Goal: Information Seeking & Learning: Learn about a topic

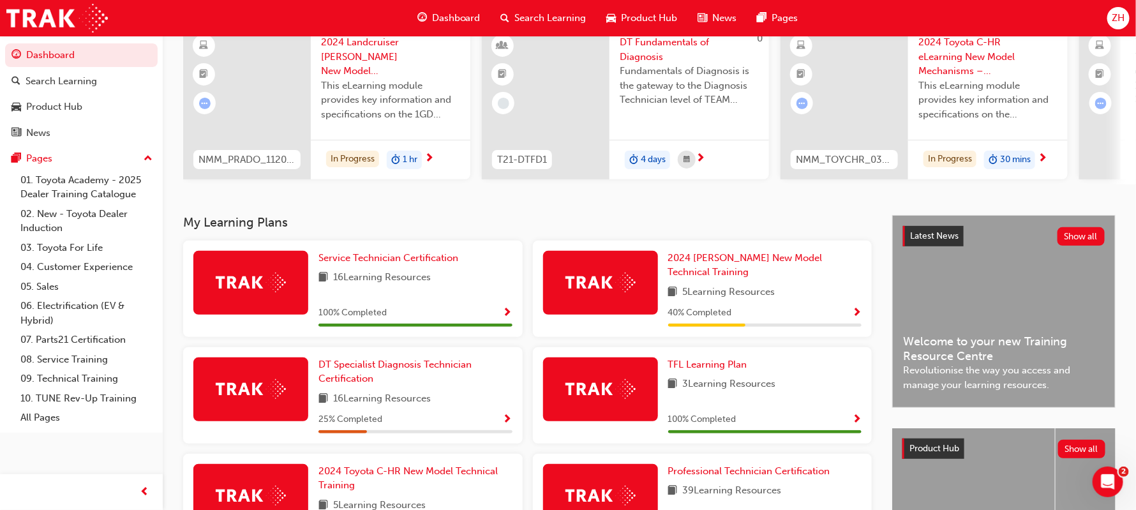
scroll to position [114, 0]
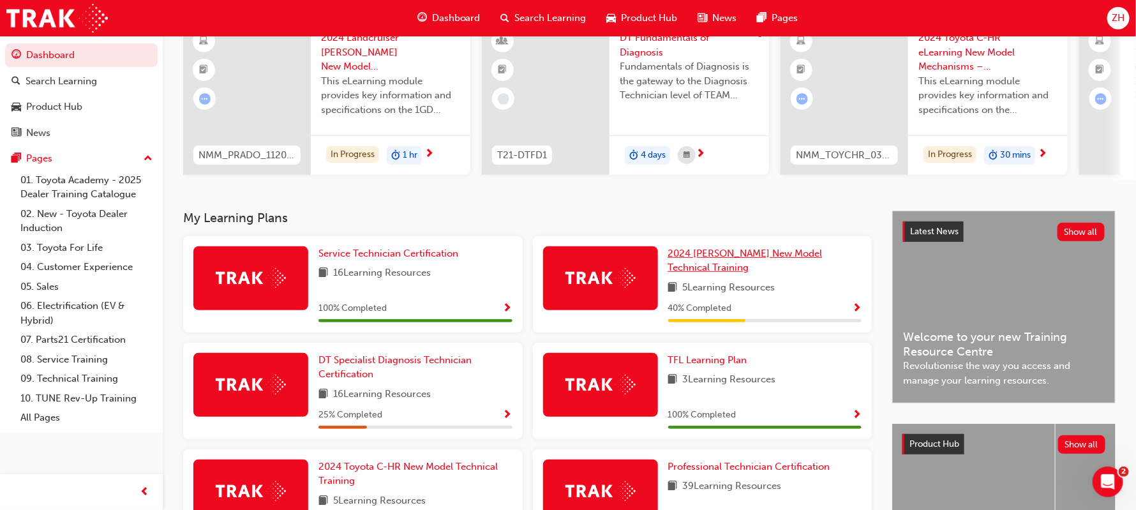
click at [811, 259] on span "2024 [PERSON_NAME] New Model Technical Training" at bounding box center [745, 261] width 154 height 26
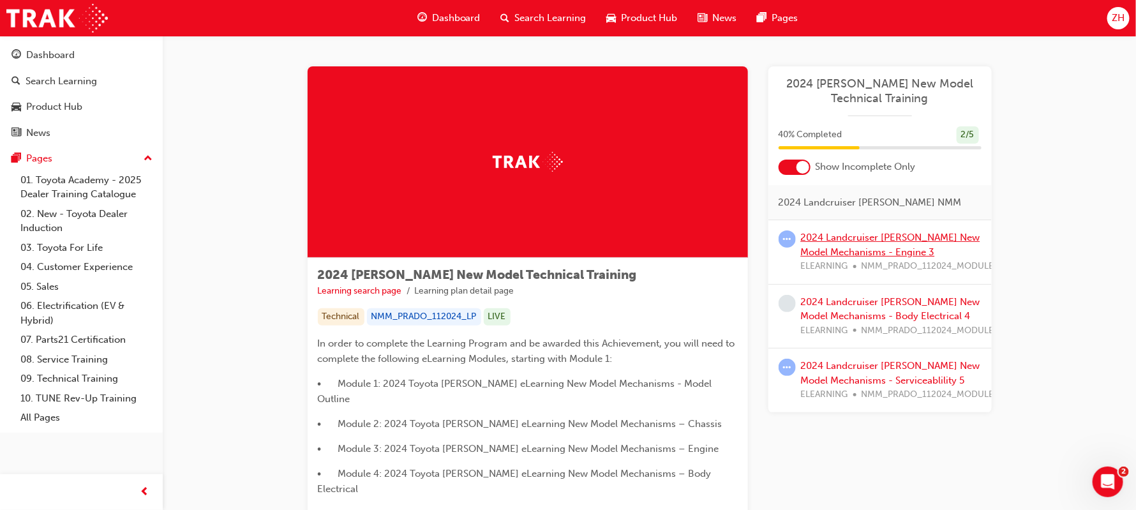
click at [911, 240] on link "2024 Landcruiser Prado New Model Mechanisms - Engine 3" at bounding box center [890, 245] width 179 height 26
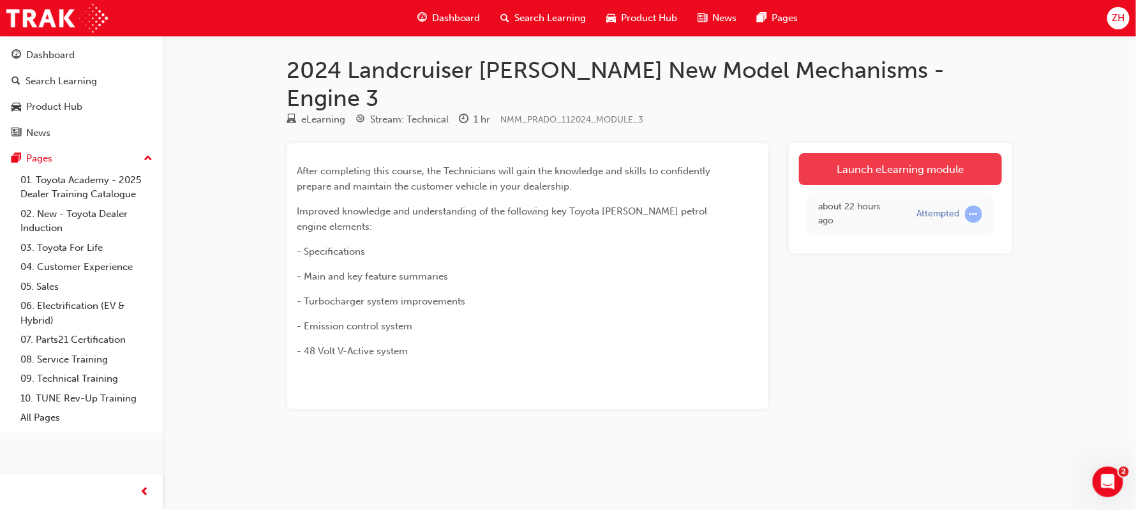
click at [913, 153] on link "Launch eLearning module" at bounding box center [900, 169] width 203 height 32
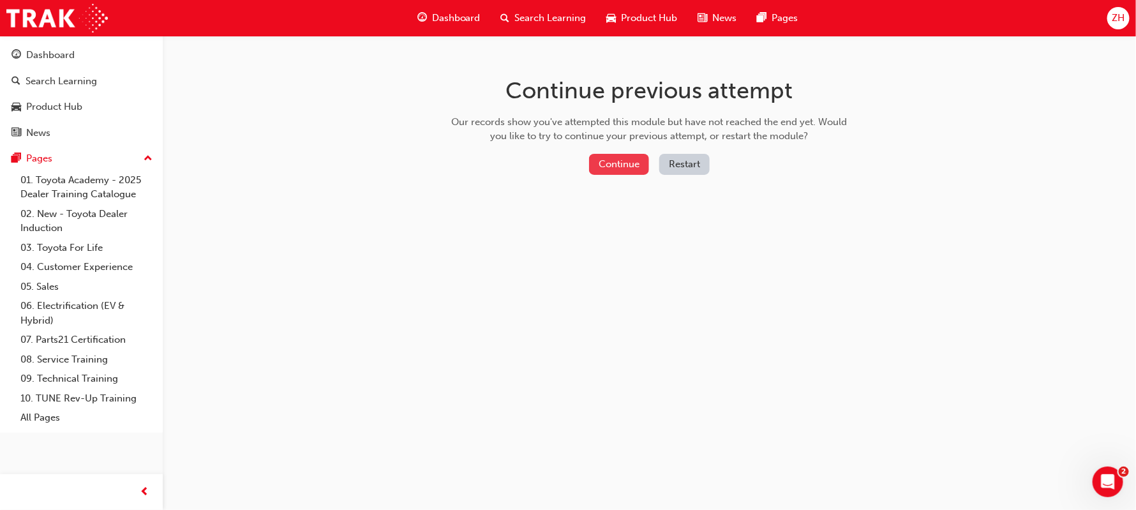
click at [613, 164] on button "Continue" at bounding box center [619, 164] width 60 height 21
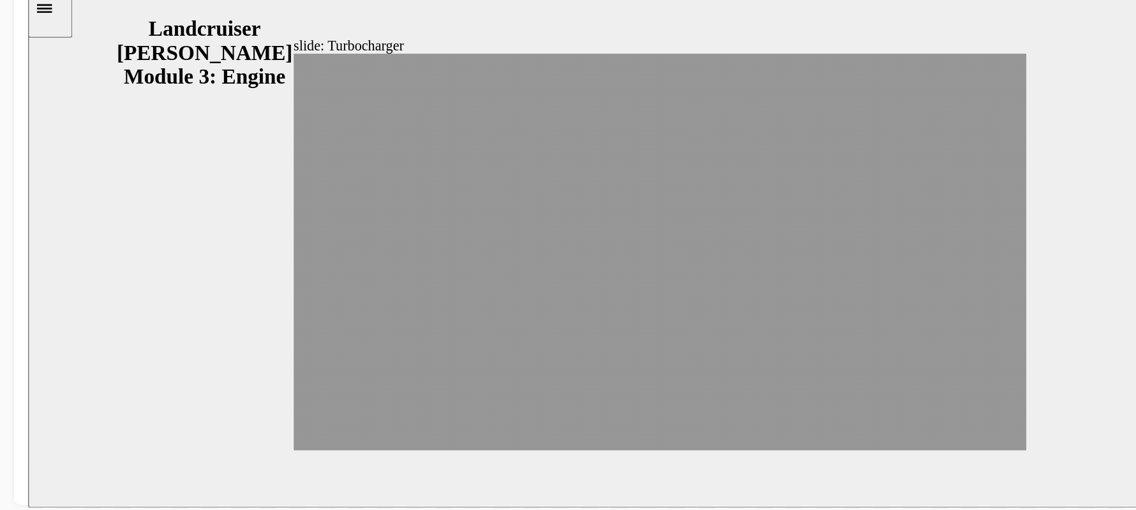
scroll to position [0, 0]
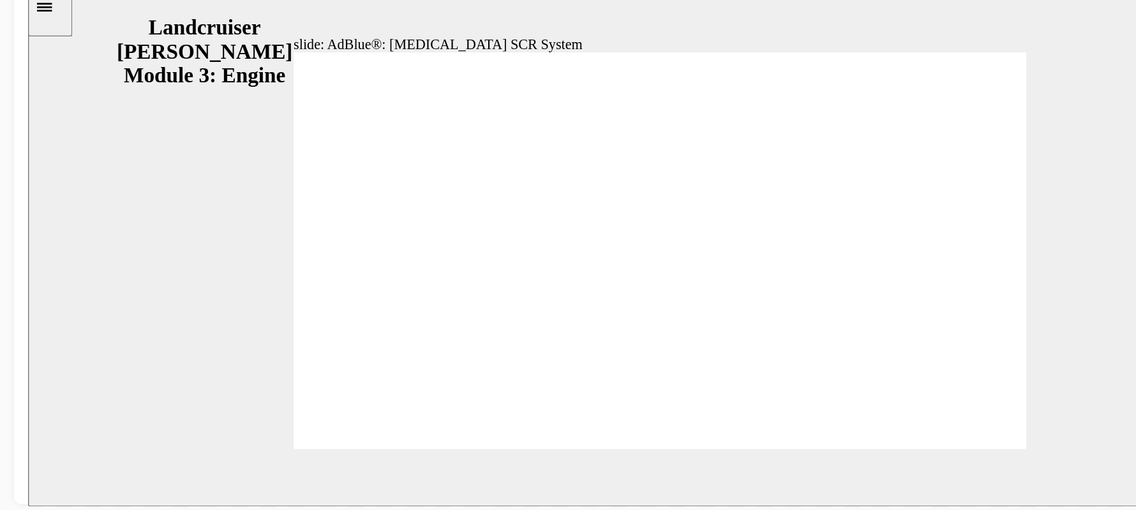
click at [813, 0] on div "slide: AdBlue®: Urea SCR System Blended UREA Solution UREA Pellets AdBlue® Char…" at bounding box center [484, 169] width 912 height 380
click at [67, 218] on div "slide: AdBlue®: Urea SCR System Blended UREA Solution UREA Pellets AdBlue® Char…" at bounding box center [484, 169] width 912 height 380
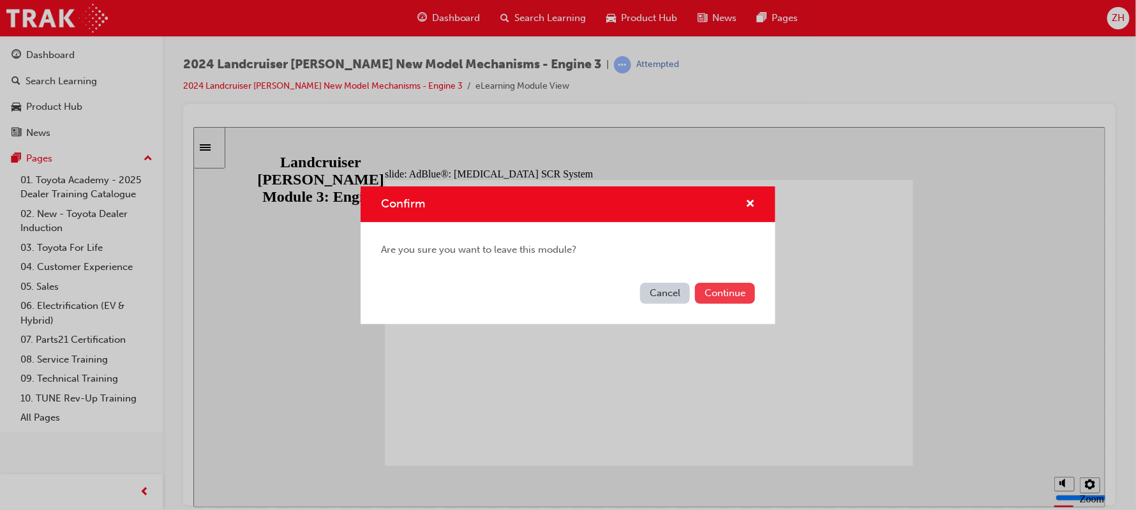
click at [737, 289] on button "Continue" at bounding box center [725, 293] width 60 height 21
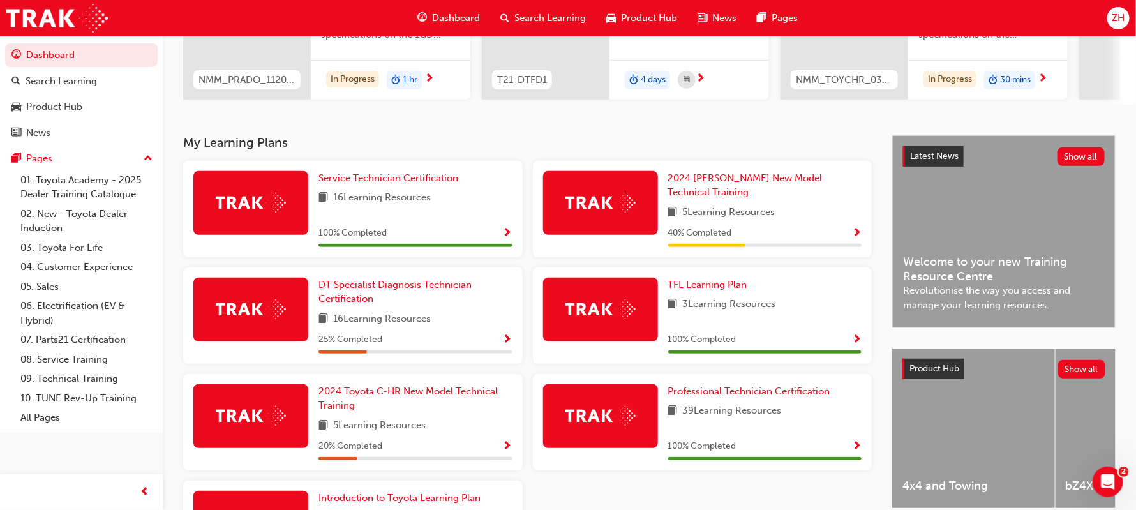
scroll to position [191, 0]
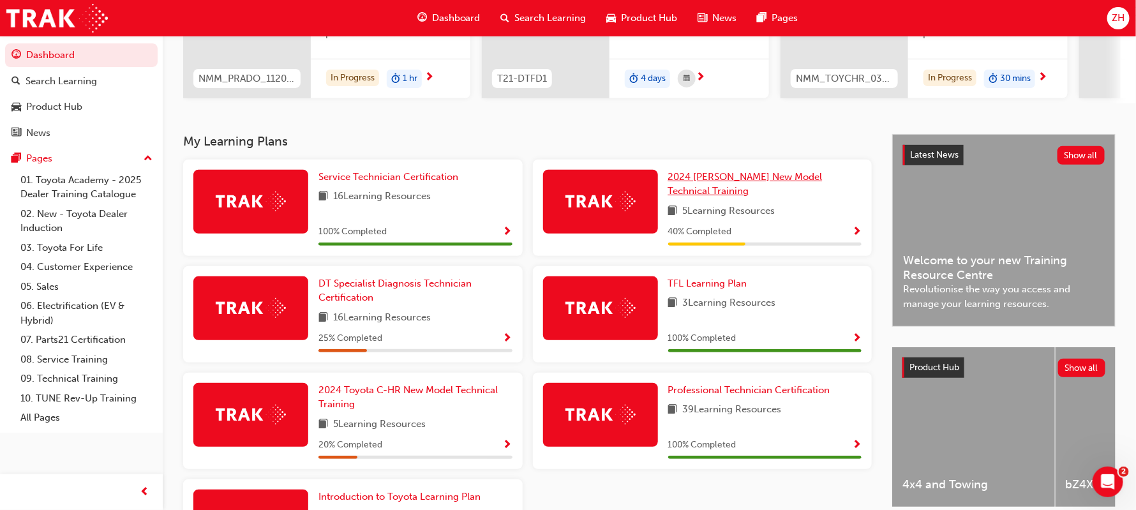
click at [714, 183] on span "2024 [PERSON_NAME] New Model Technical Training" at bounding box center [745, 184] width 154 height 26
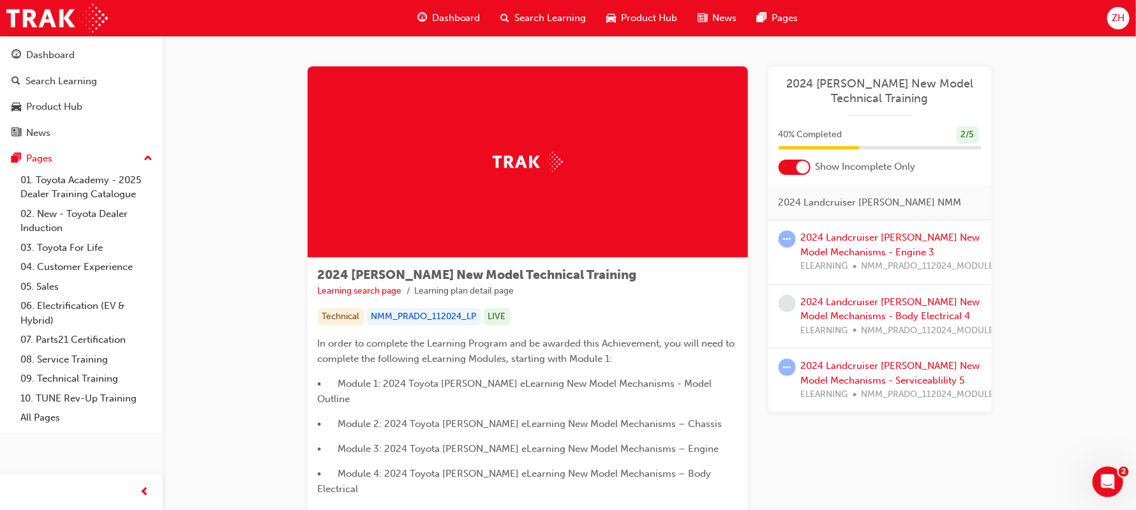
click at [788, 297] on span "learningRecordVerb_NONE-icon" at bounding box center [787, 303] width 17 height 17
click at [827, 248] on link "2024 Landcruiser [PERSON_NAME] New Model Mechanisms - Engine 3" at bounding box center [890, 245] width 179 height 26
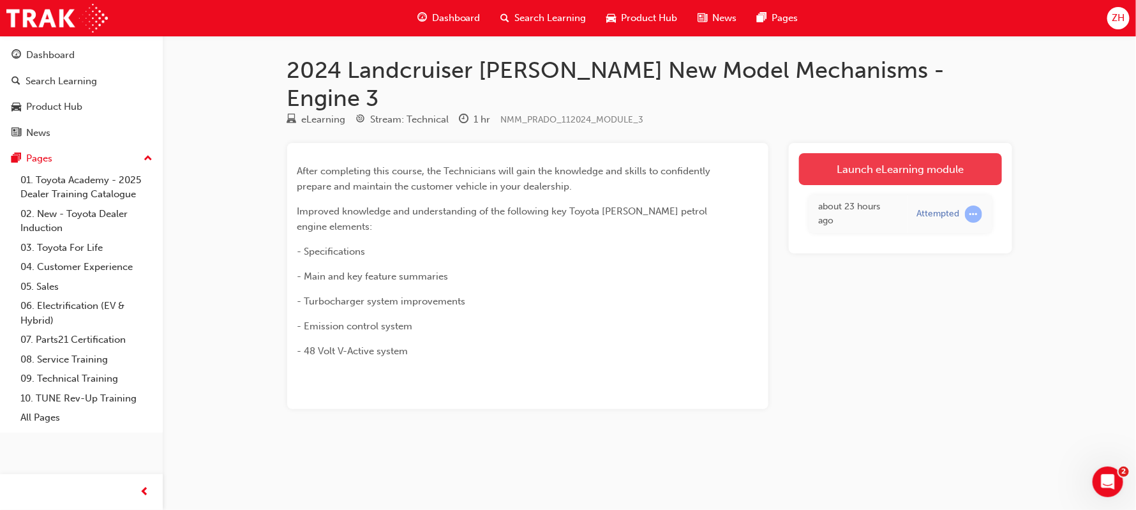
click at [943, 153] on link "Launch eLearning module" at bounding box center [900, 169] width 203 height 32
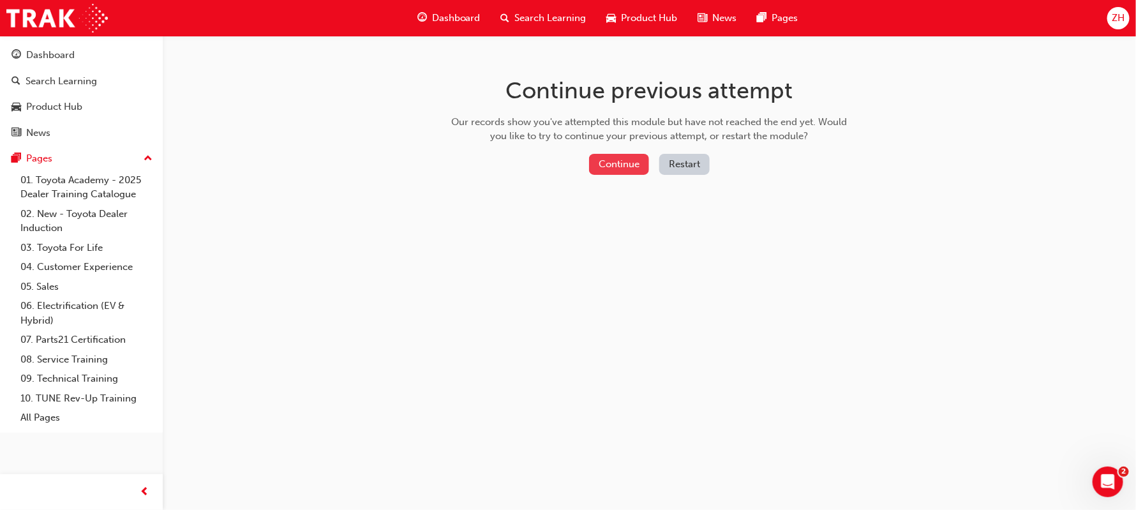
click at [629, 160] on button "Continue" at bounding box center [619, 164] width 60 height 21
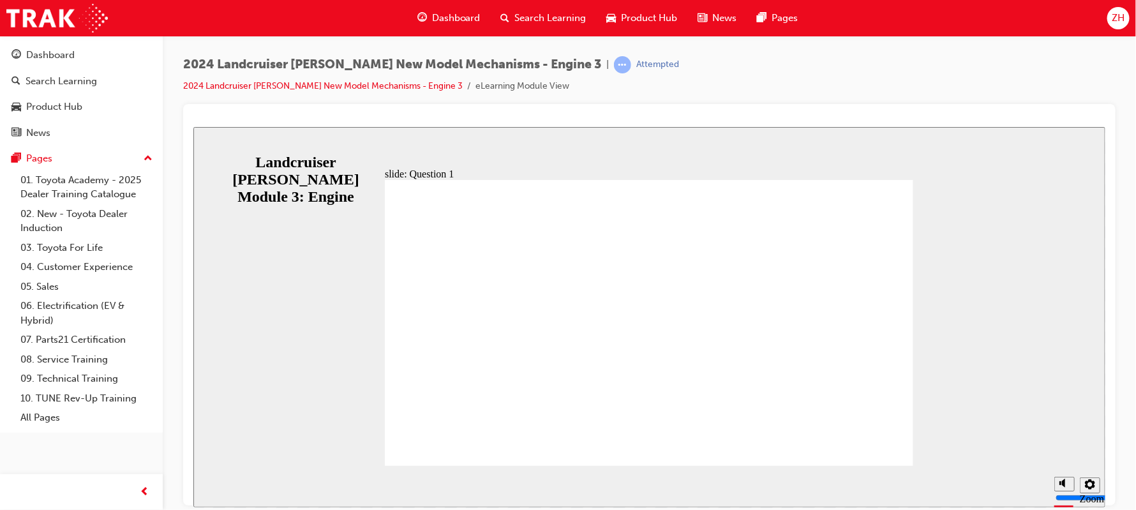
radio input "true"
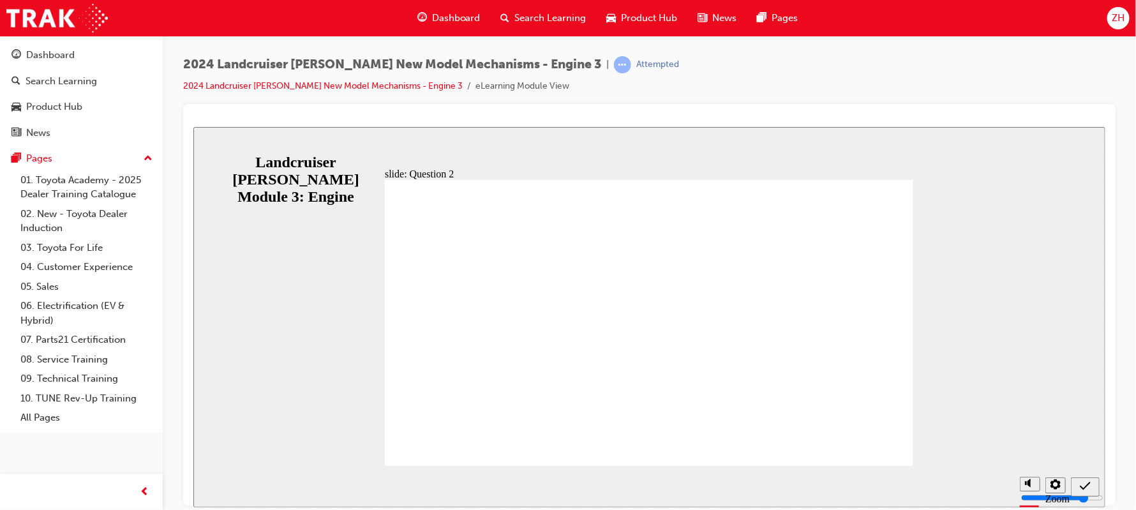
radio input "true"
radio input "false"
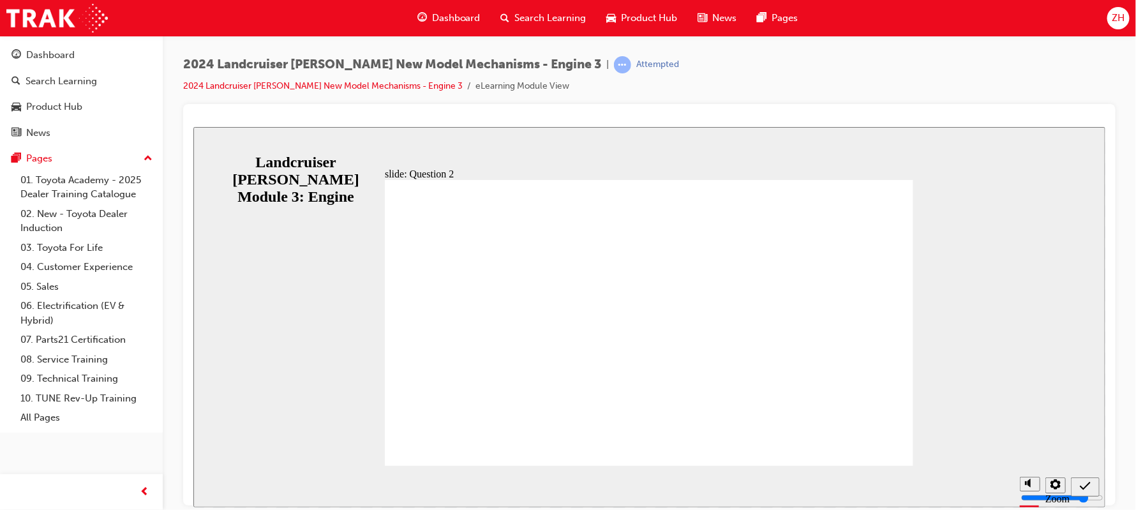
radio input "true"
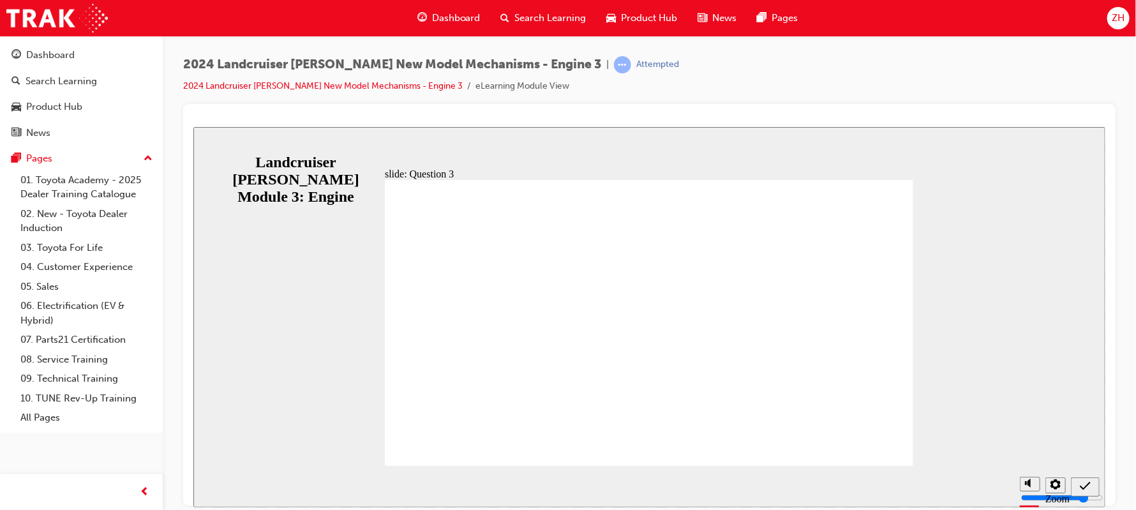
radio input "true"
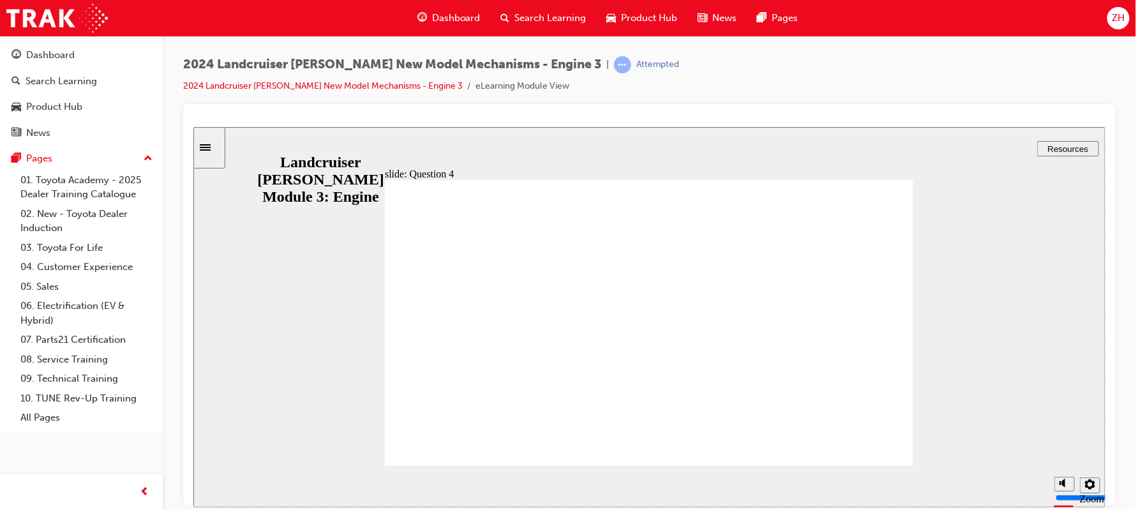
radio input "true"
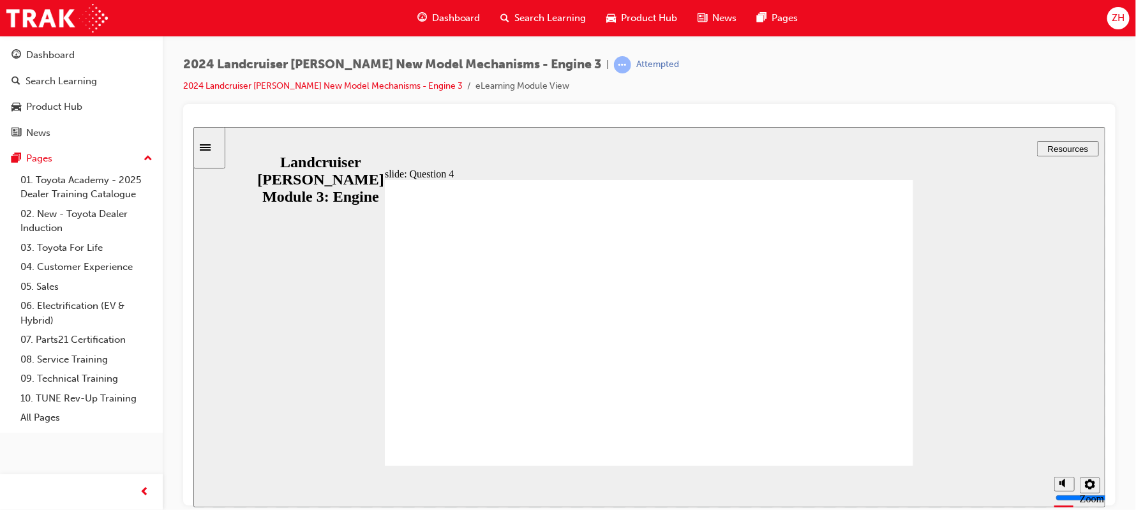
radio input "false"
radio input "true"
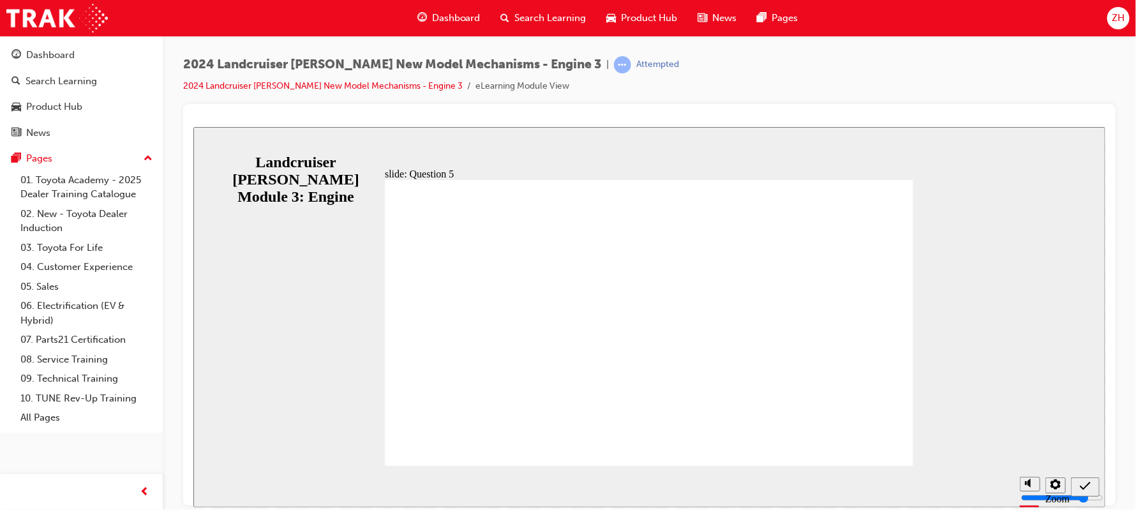
radio input "true"
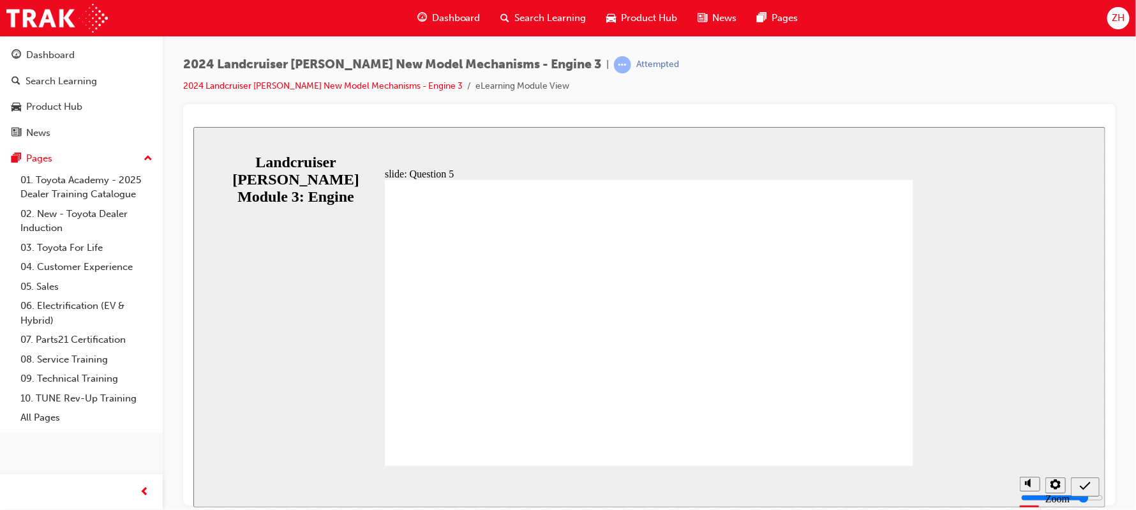
radio input "true"
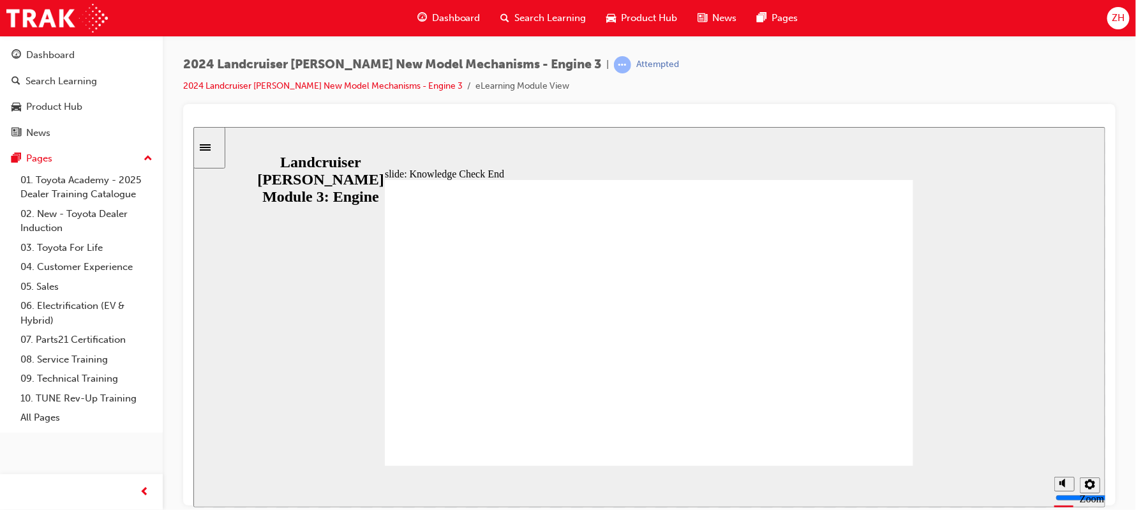
click at [614, 62] on span "learningRecordVerb_ATTEMPT-icon" at bounding box center [622, 64] width 17 height 17
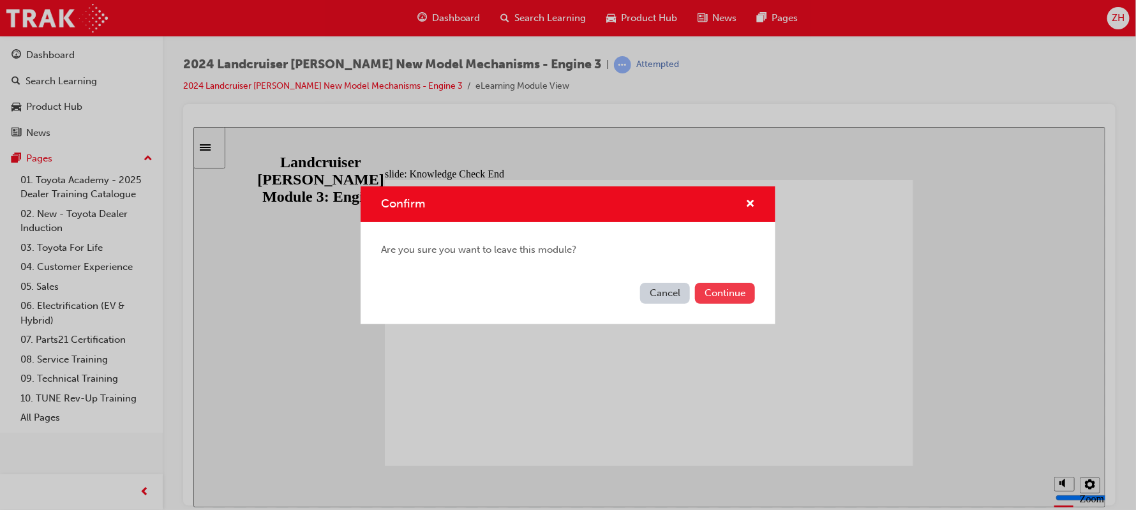
click at [724, 283] on button "Continue" at bounding box center [725, 293] width 60 height 21
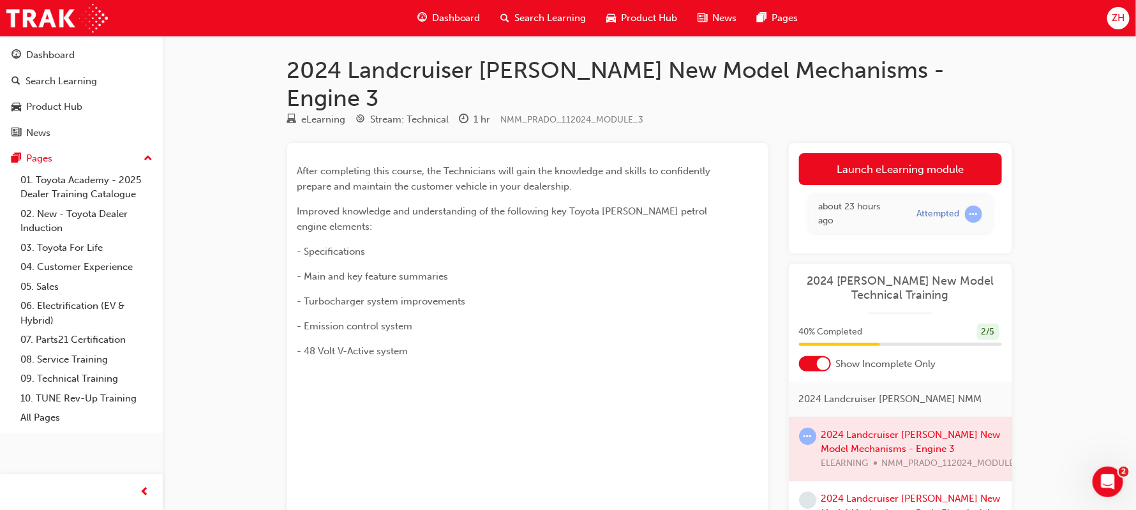
click at [882, 417] on div at bounding box center [900, 449] width 223 height 64
click at [816, 417] on div at bounding box center [900, 449] width 223 height 64
click at [874, 417] on div at bounding box center [900, 449] width 223 height 64
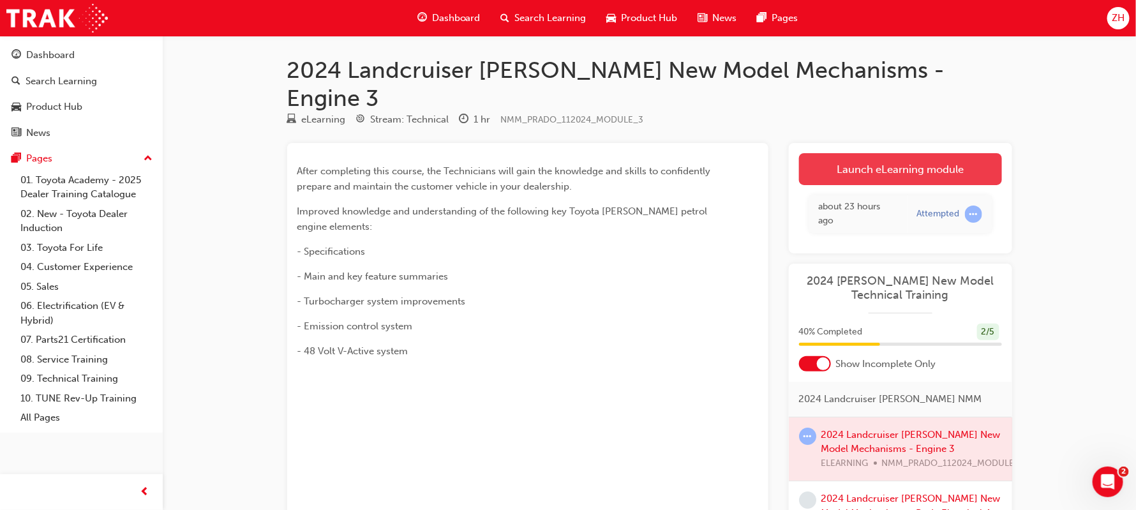
click at [846, 153] on link "Launch eLearning module" at bounding box center [900, 169] width 203 height 32
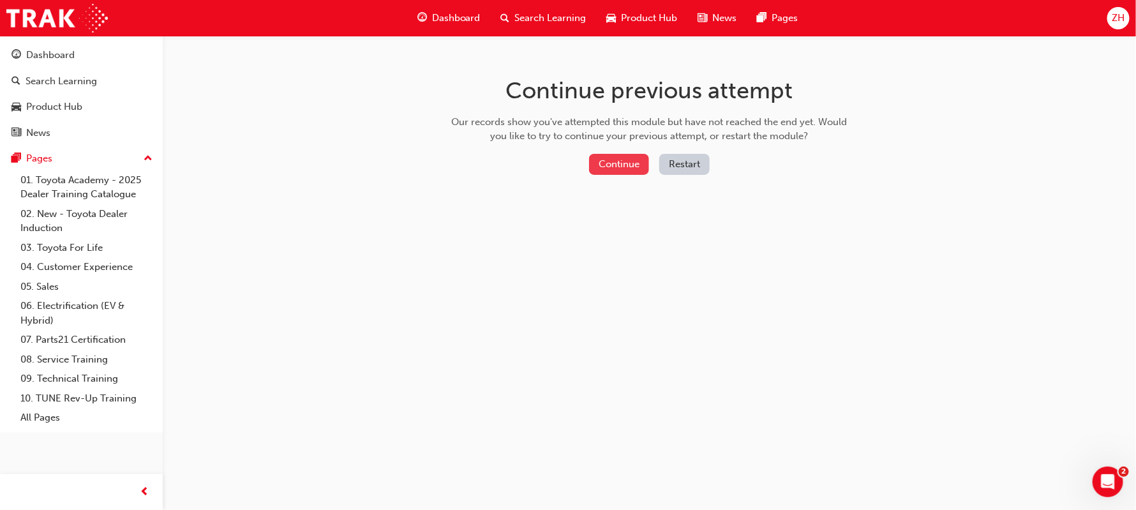
click at [638, 160] on button "Continue" at bounding box center [619, 164] width 60 height 21
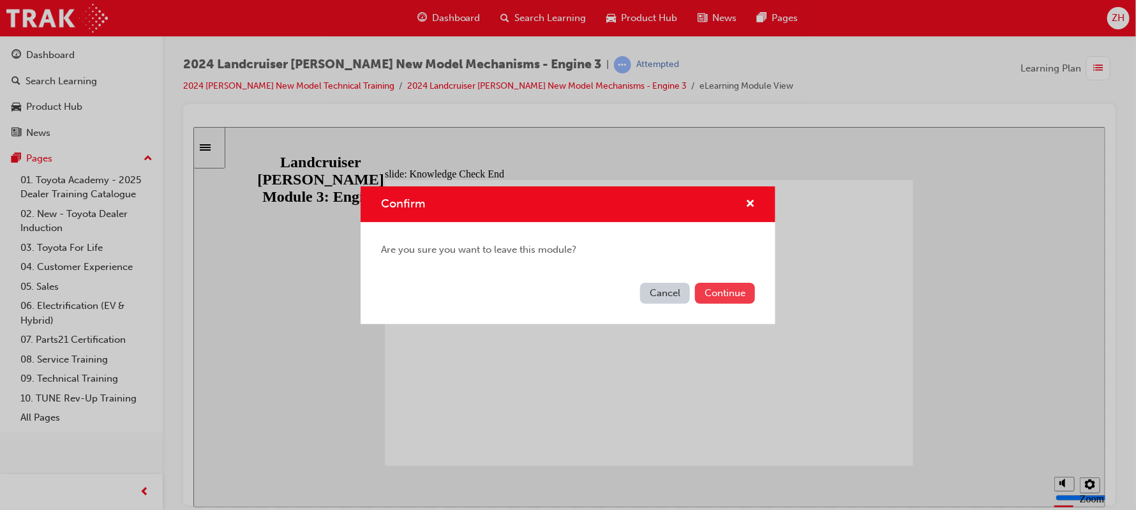
click at [732, 295] on button "Continue" at bounding box center [725, 293] width 60 height 21
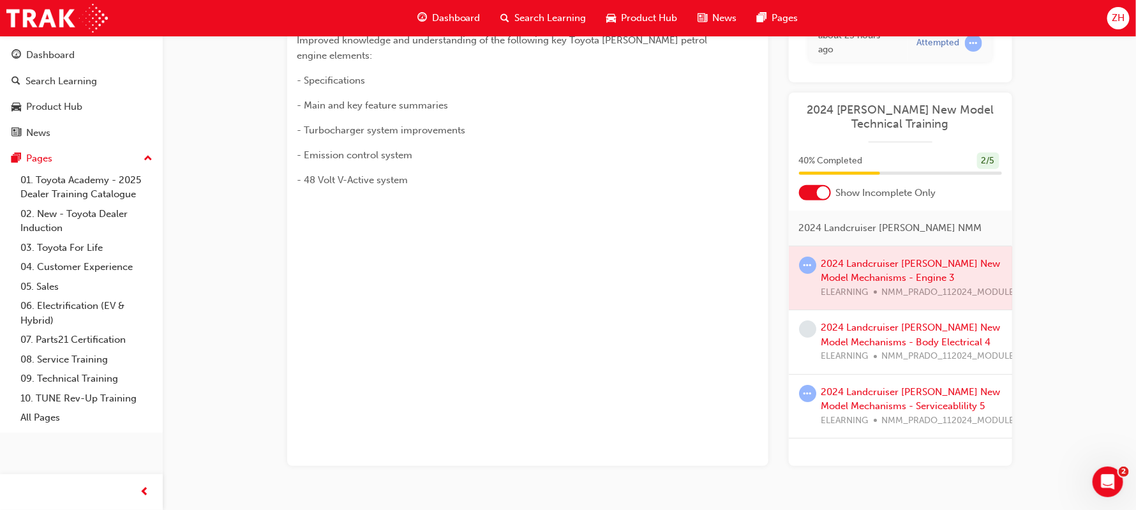
scroll to position [172, 0]
click at [866, 246] on div at bounding box center [900, 278] width 223 height 64
click at [812, 256] on span "learningRecordVerb_ATTEMPT-icon" at bounding box center [807, 264] width 17 height 17
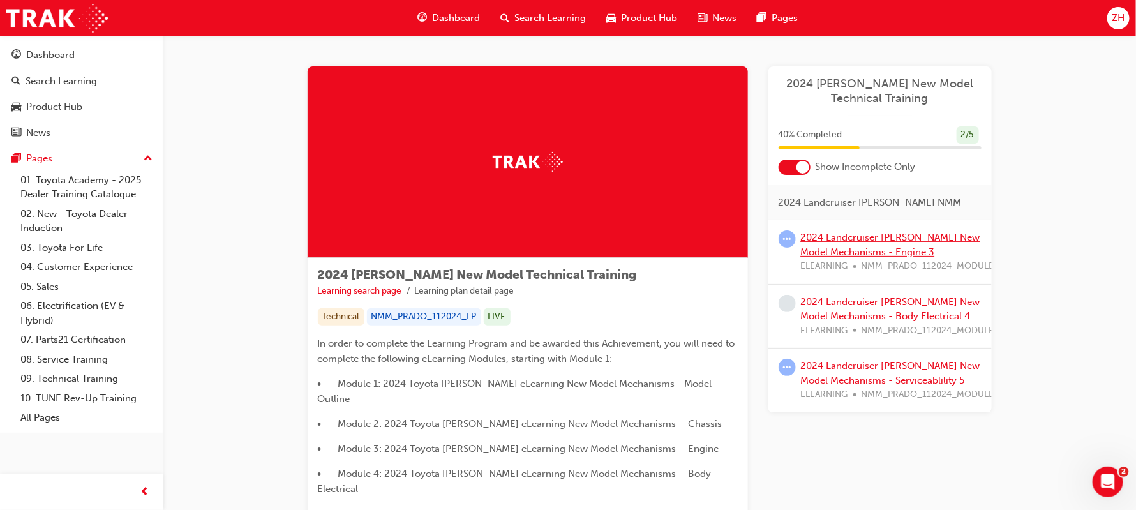
click at [887, 234] on link "2024 Landcruiser Prado New Model Mechanisms - Engine 3" at bounding box center [890, 245] width 179 height 26
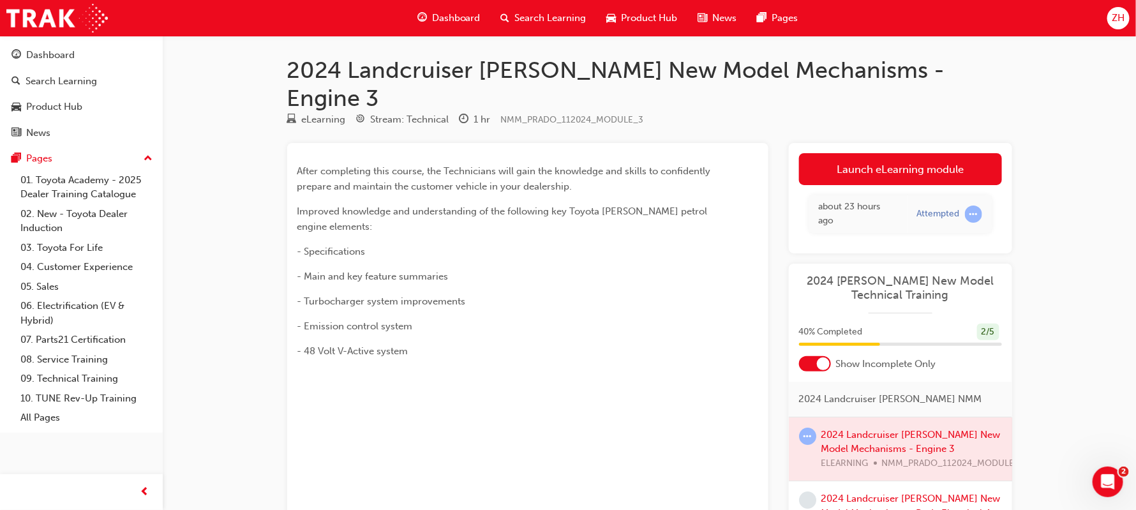
click at [876, 417] on div at bounding box center [900, 449] width 223 height 64
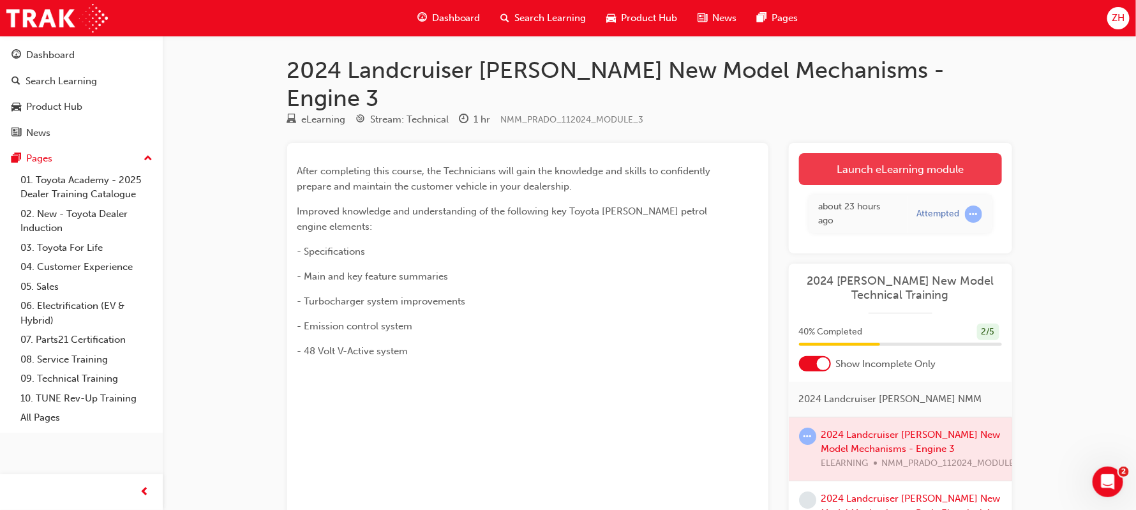
click at [906, 153] on link "Launch eLearning module" at bounding box center [900, 169] width 203 height 32
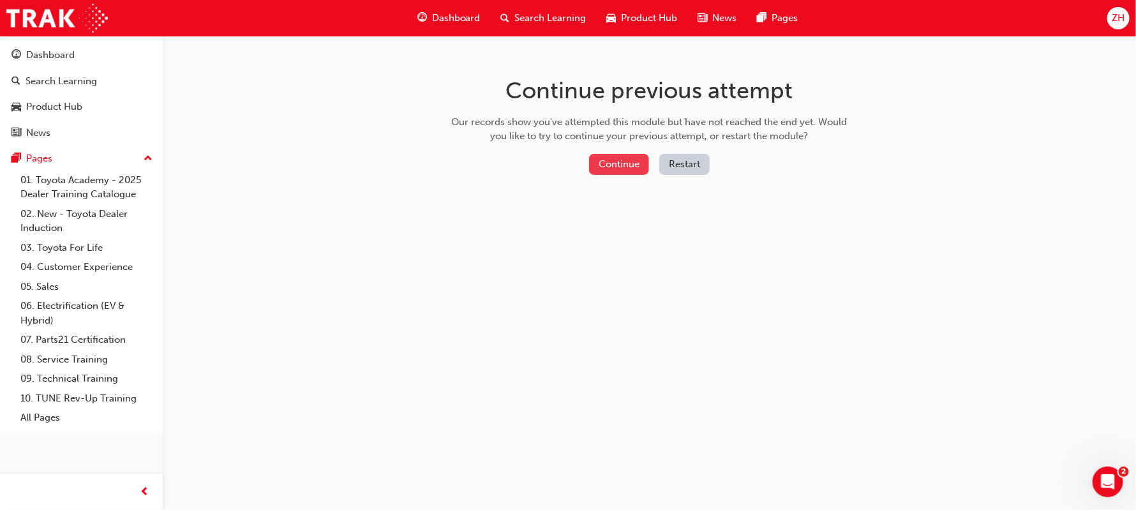
click at [599, 159] on button "Continue" at bounding box center [619, 164] width 60 height 21
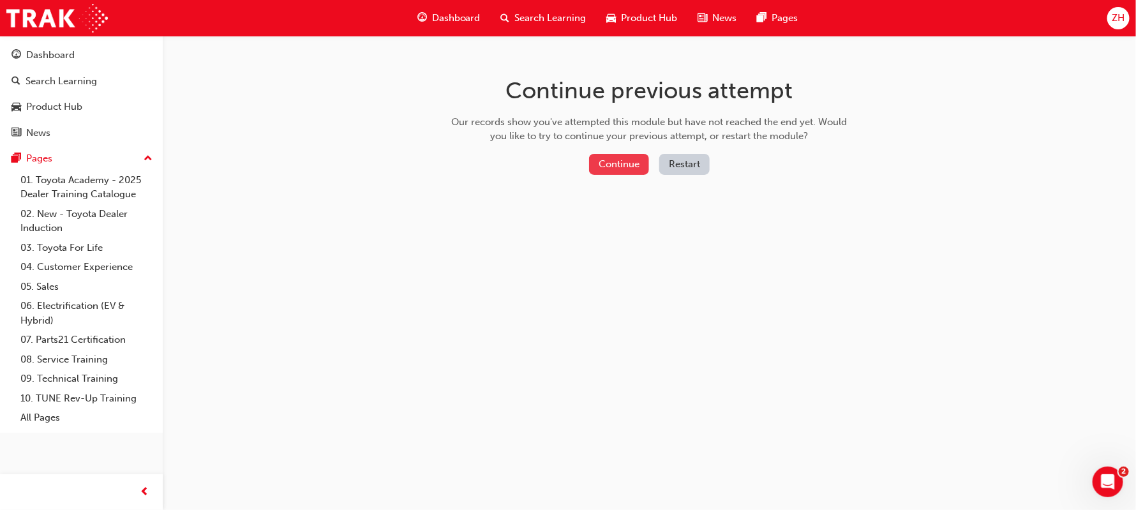
click at [601, 170] on button "Continue" at bounding box center [619, 164] width 60 height 21
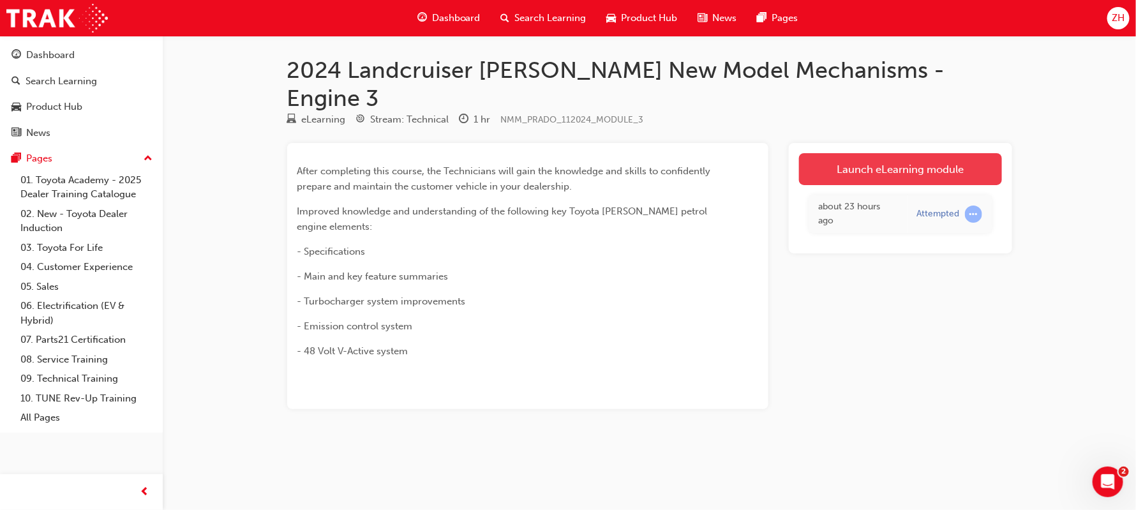
click at [935, 153] on link "Launch eLearning module" at bounding box center [900, 169] width 203 height 32
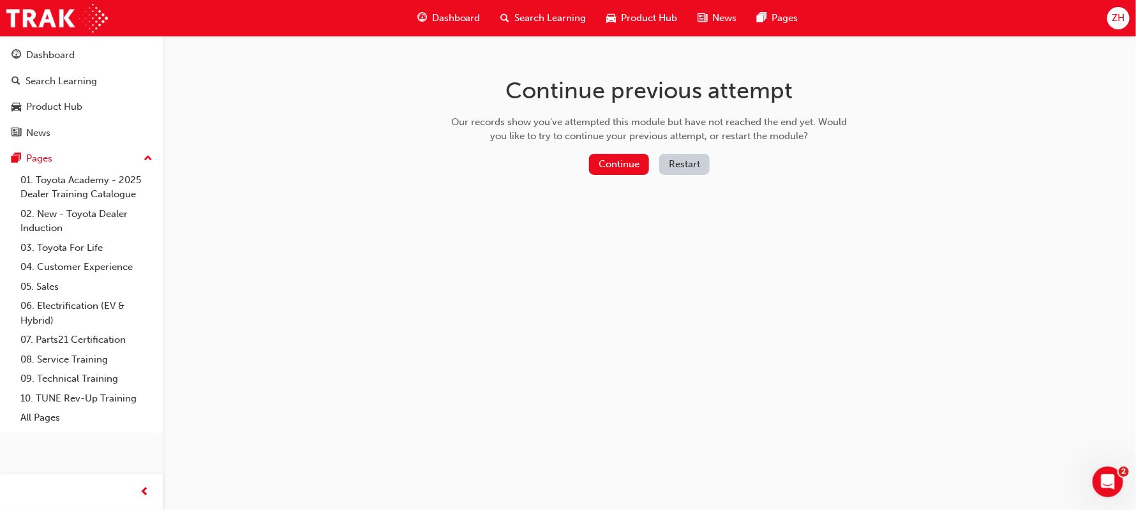
click at [679, 165] on button "Restart" at bounding box center [684, 164] width 50 height 21
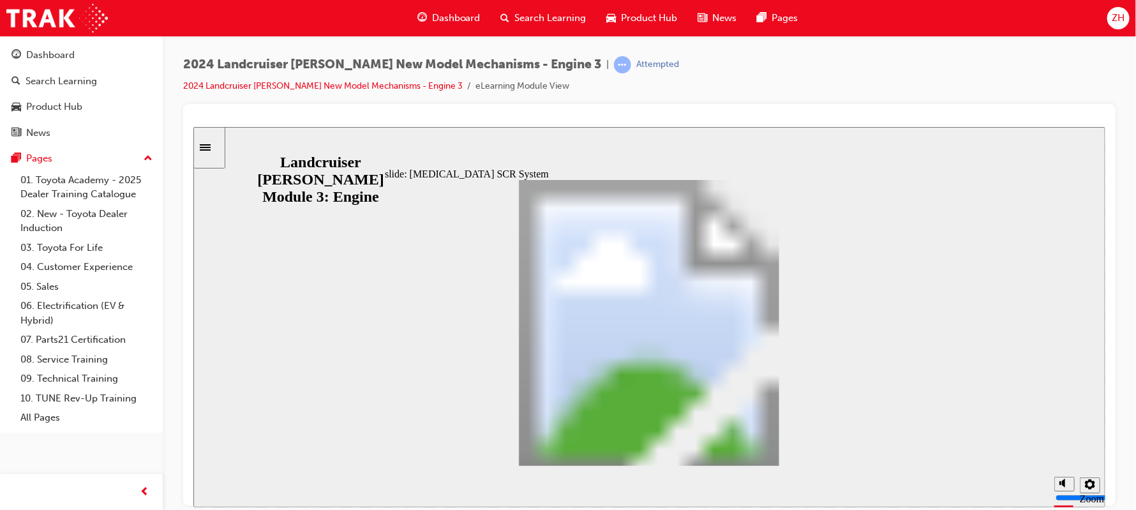
drag, startPoint x: 475, startPoint y: 288, endPoint x: 627, endPoint y: 283, distance: 152.6
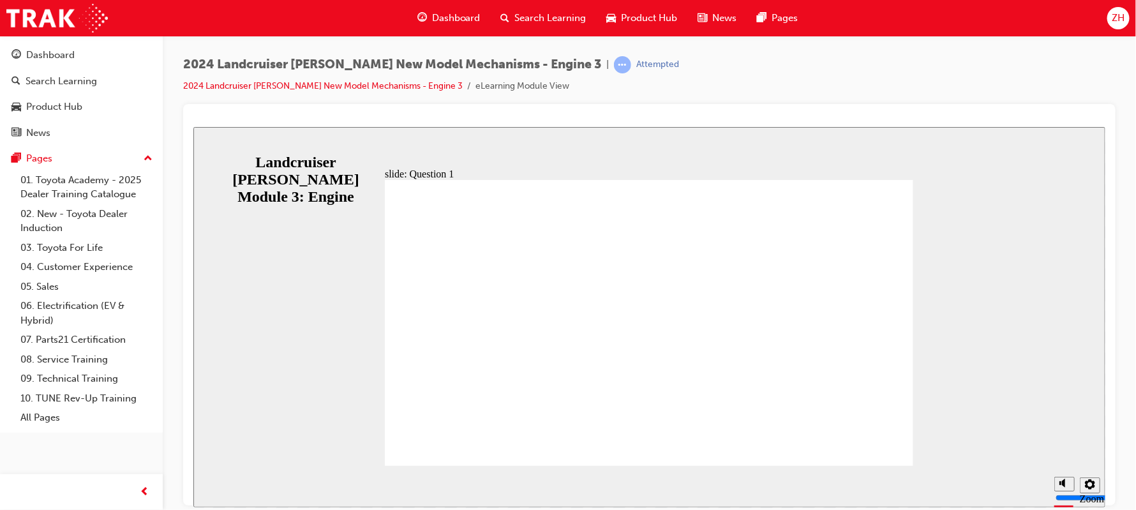
radio input "true"
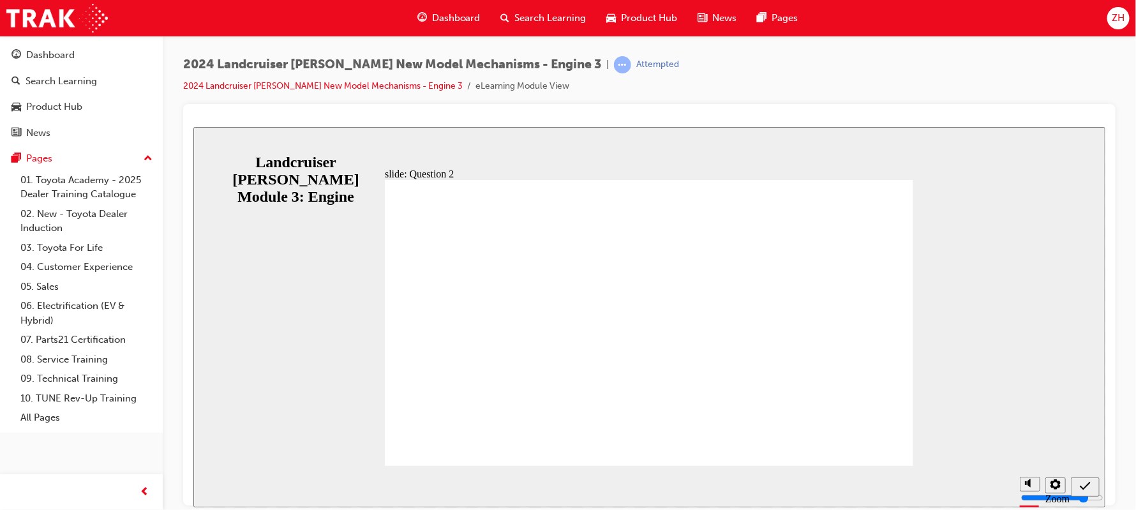
radio input "true"
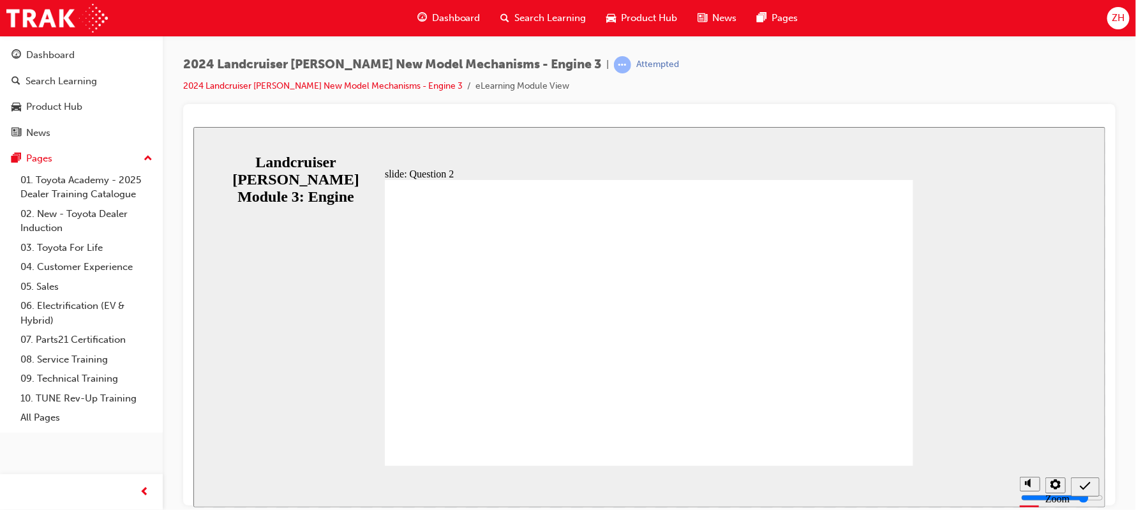
radio input "true"
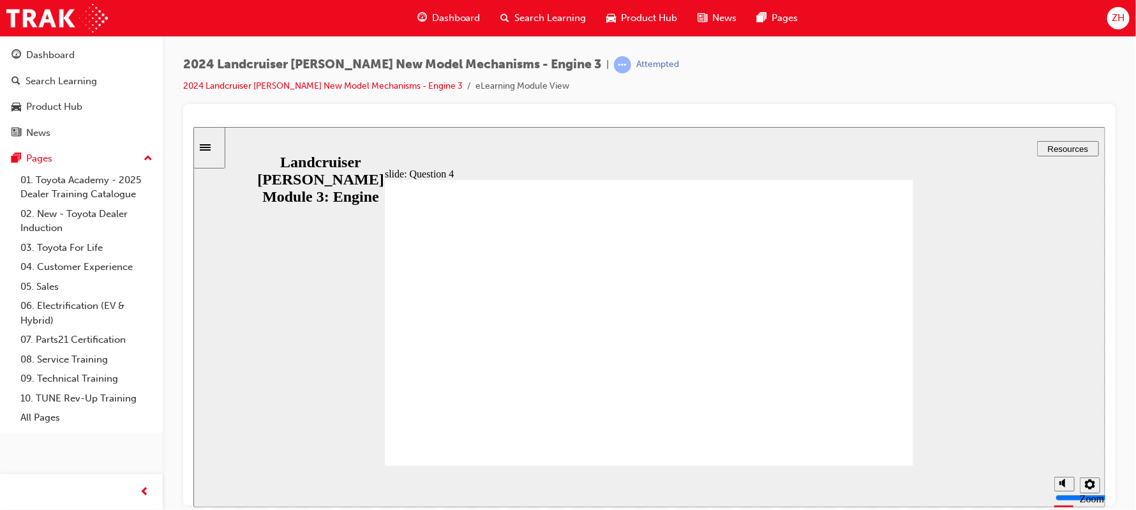
radio input "true"
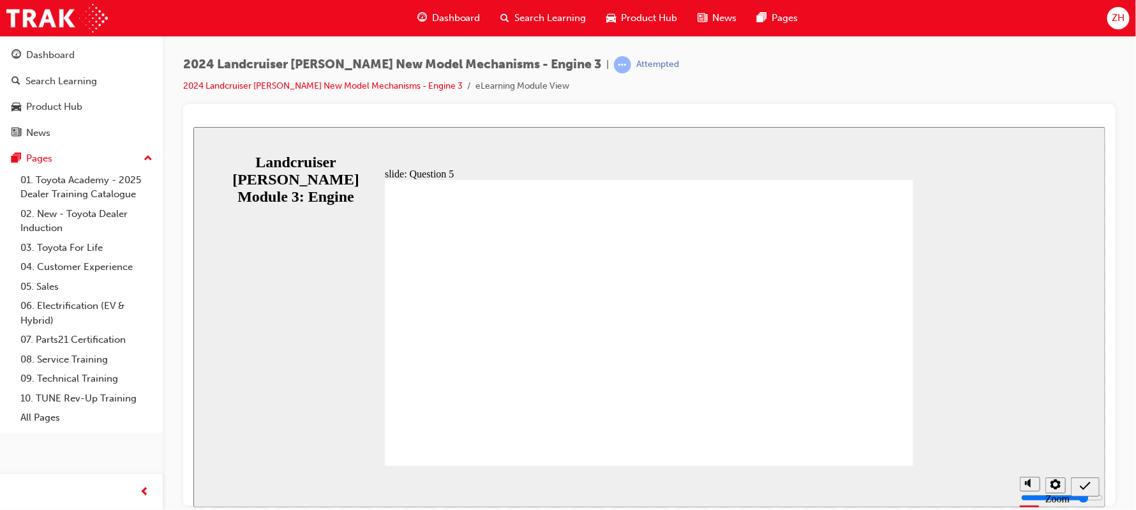
radio input "true"
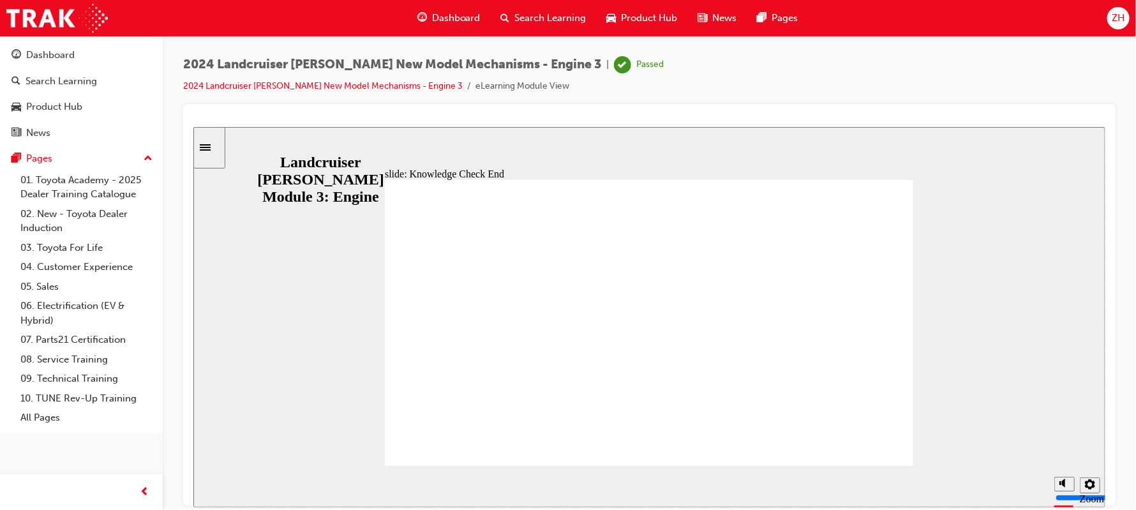
click at [939, 363] on div "slide: End of module Group 1 Rectangle 1 Rectangle 2 Landcruiser Prado New Mod…" at bounding box center [649, 316] width 912 height 380
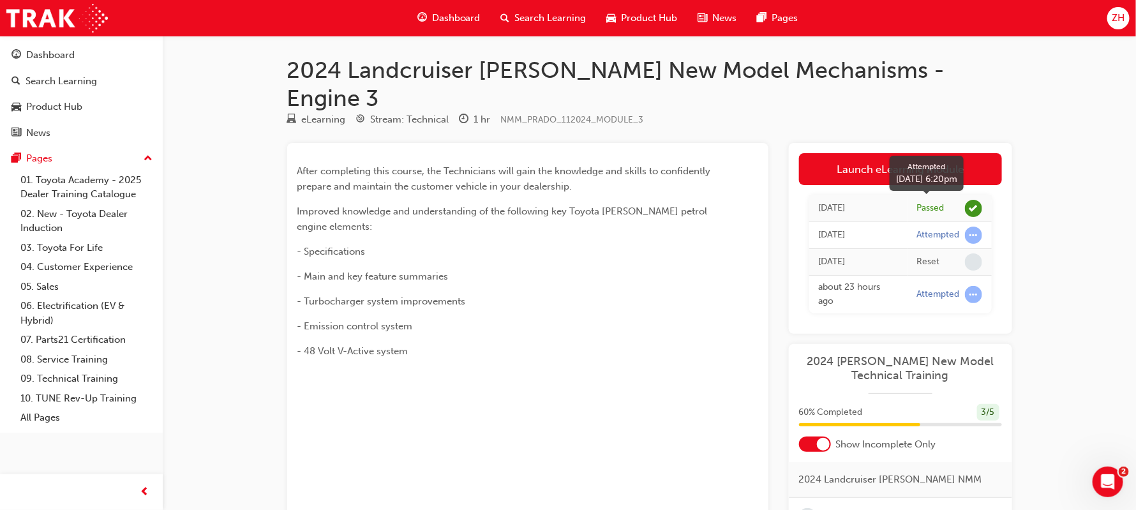
click at [979, 227] on span "learningRecordVerb_ATTEMPT-icon" at bounding box center [973, 235] width 17 height 17
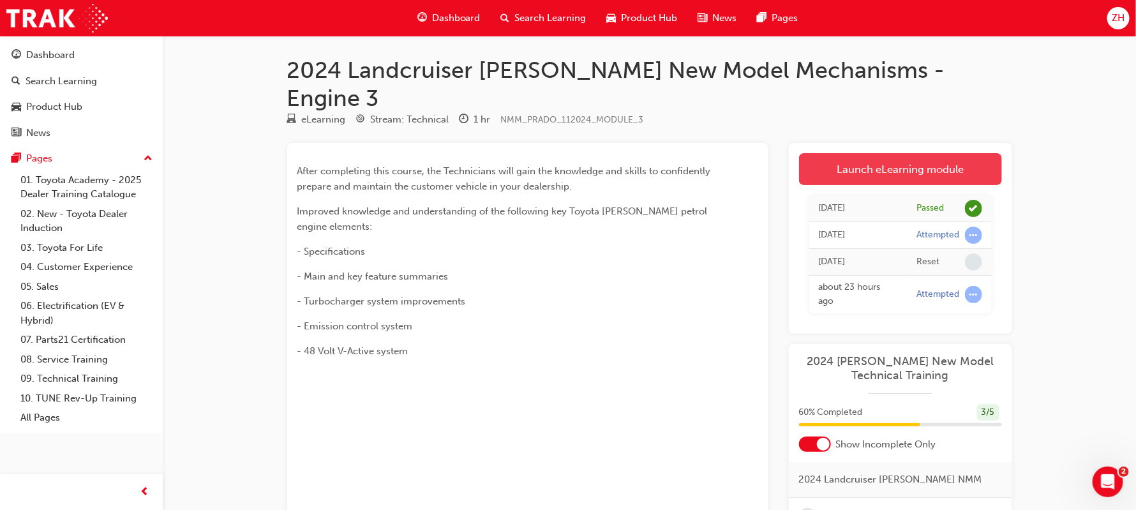
click at [913, 153] on link "Launch eLearning module" at bounding box center [900, 169] width 203 height 32
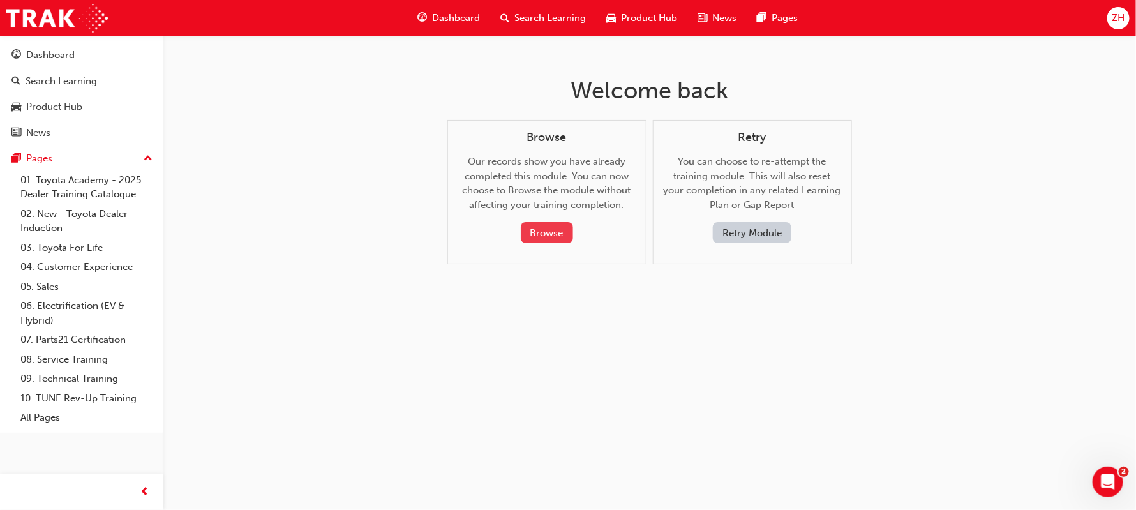
click at [557, 233] on button "Browse" at bounding box center [547, 232] width 52 height 21
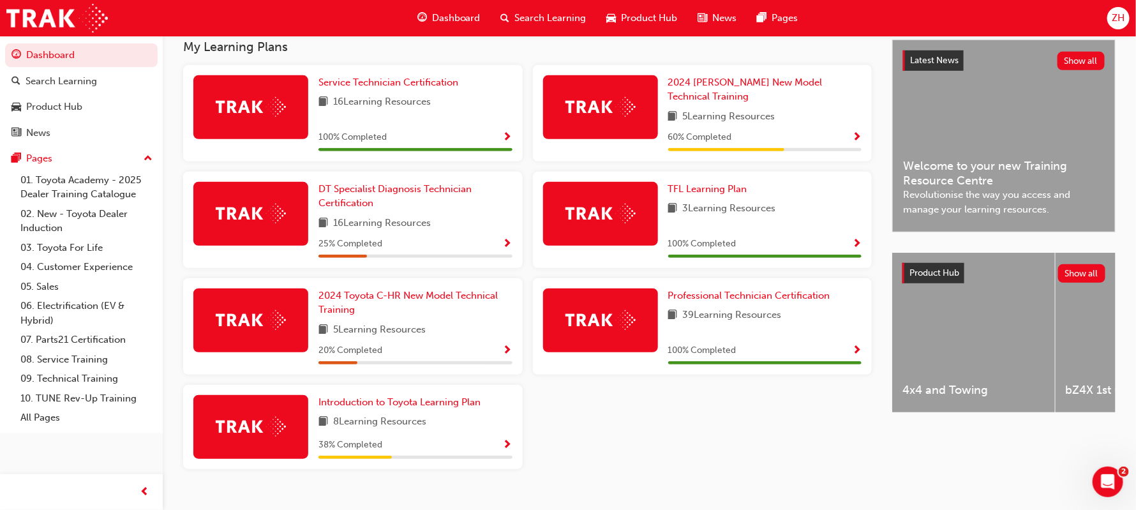
scroll to position [289, 0]
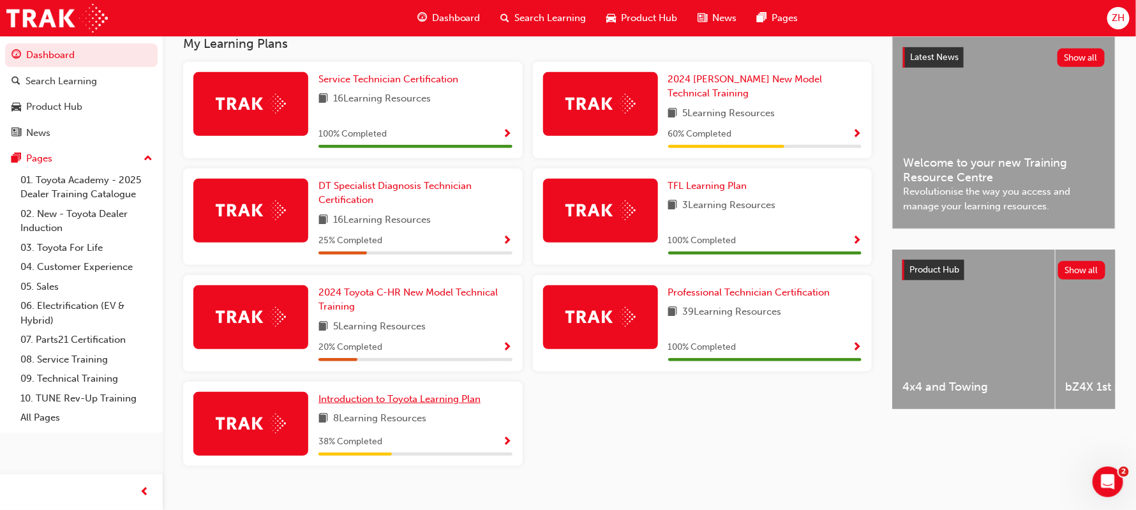
click at [391, 394] on span "Introduction to Toyota Learning Plan" at bounding box center [400, 398] width 162 height 11
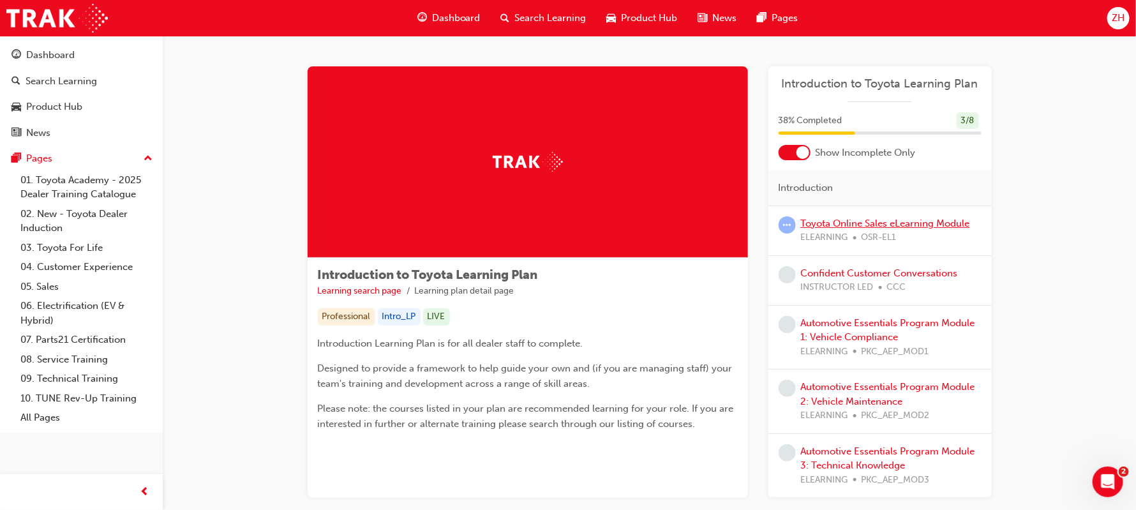
click at [817, 224] on link "Toyota Online Sales eLearning Module" at bounding box center [885, 223] width 169 height 11
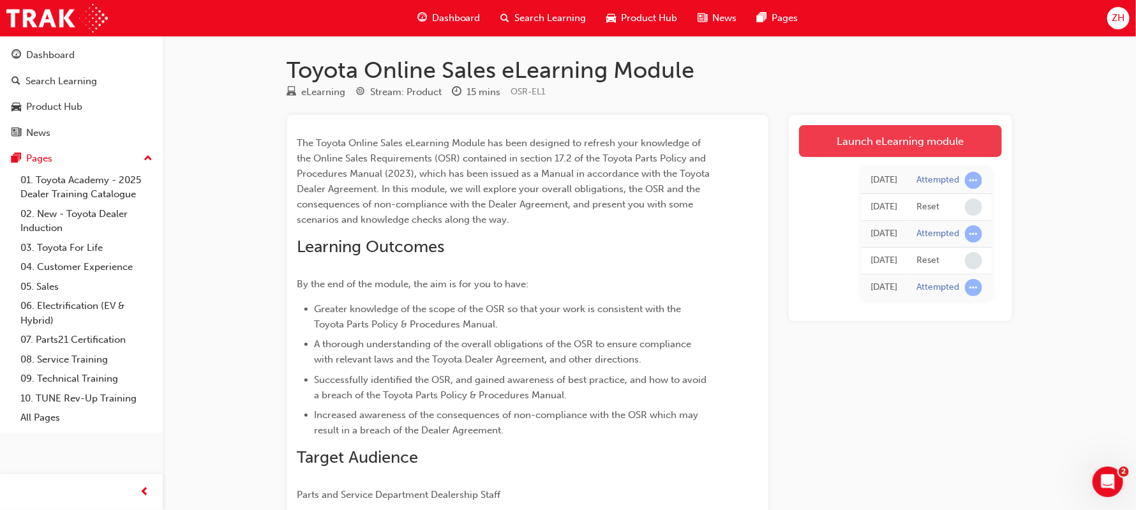
click at [887, 150] on link "Launch eLearning module" at bounding box center [900, 141] width 203 height 32
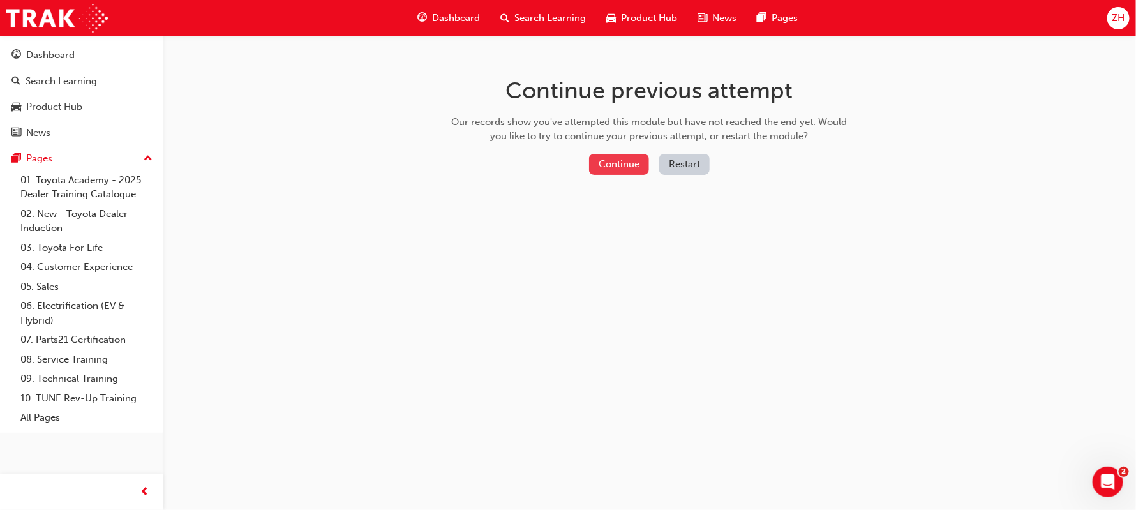
click at [611, 169] on button "Continue" at bounding box center [619, 164] width 60 height 21
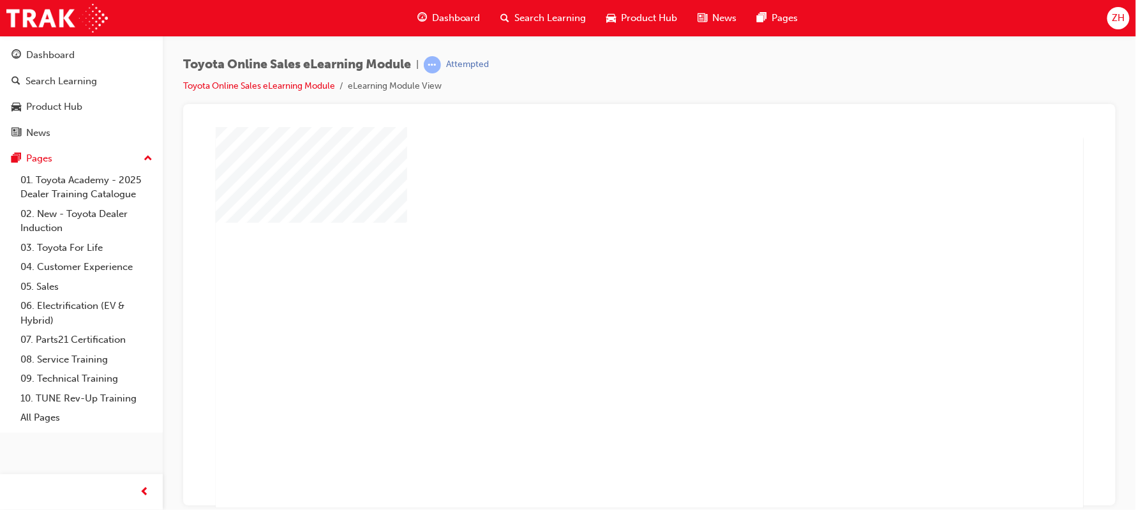
click at [612, 280] on div "play" at bounding box center [612, 280] width 0 height 0
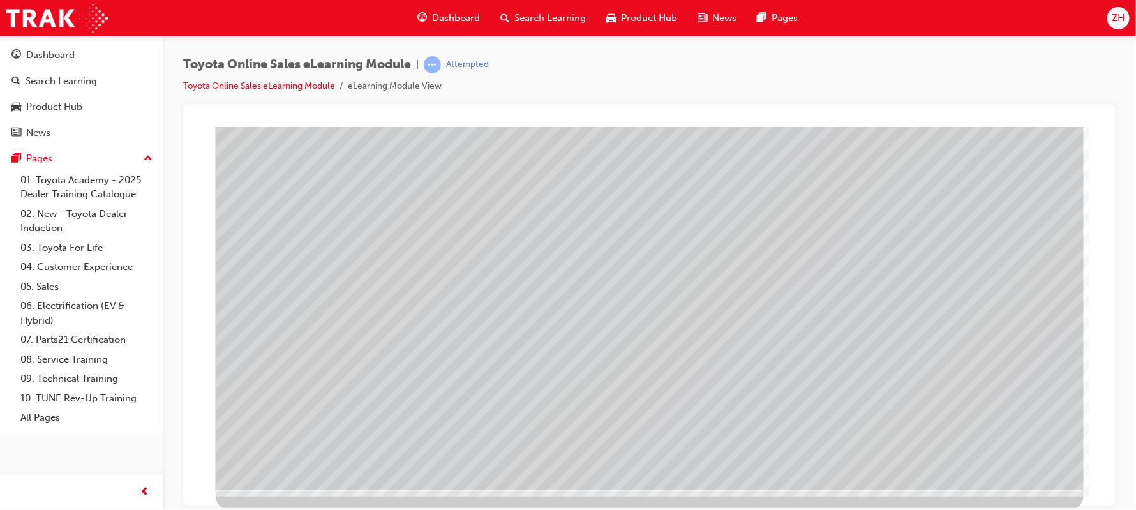
scroll to position [97, 0]
